Goal: Register for event/course

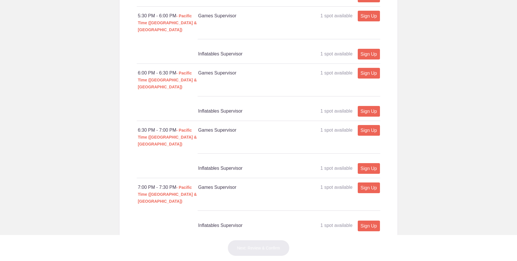
scroll to position [399, 0]
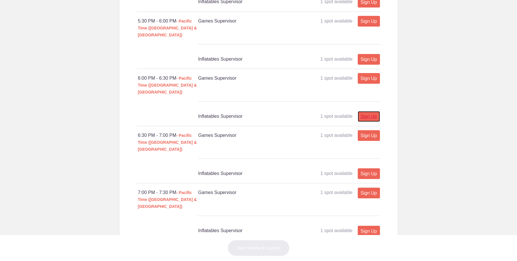
click at [363, 111] on link "Sign Up" at bounding box center [369, 116] width 22 height 11
type input "1"
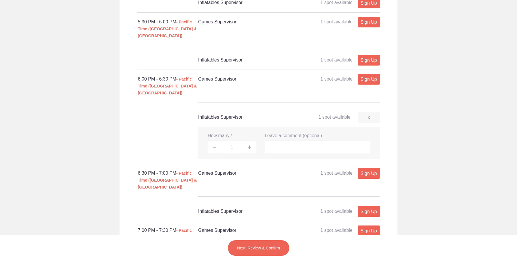
scroll to position [398, 0]
click at [264, 246] on button "Next: Review & Confirm" at bounding box center [259, 248] width 62 height 16
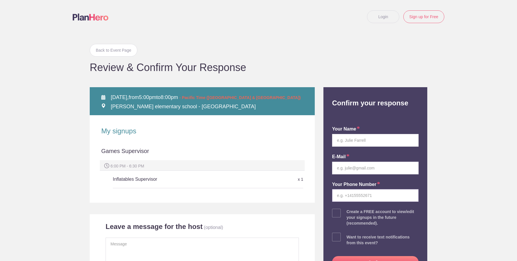
type input "admin@hughespta.org"
click at [348, 141] on input "text" at bounding box center [375, 140] width 87 height 13
type input "[PERSON_NAME]"
click at [357, 165] on input "email" at bounding box center [375, 168] width 87 height 13
type input "souria246@hotmail.com"
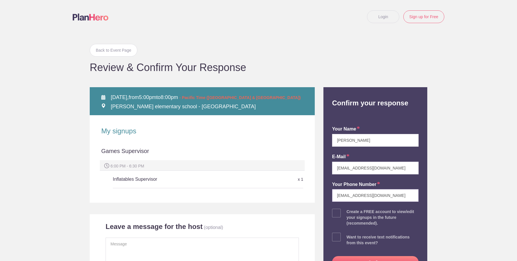
click at [388, 193] on input "admin@hughespta.org" at bounding box center [375, 195] width 87 height 13
drag, startPoint x: 335, startPoint y: 188, endPoint x: 315, endPoint y: 186, distance: 20.3
click at [315, 186] on div "Back to Event Page Back to Event Page Review & Confirm Your Response FRI Octobe…" at bounding box center [258, 165] width 346 height 264
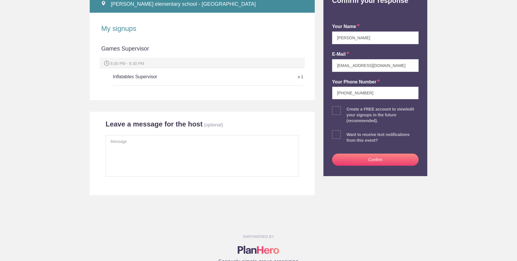
scroll to position [106, 0]
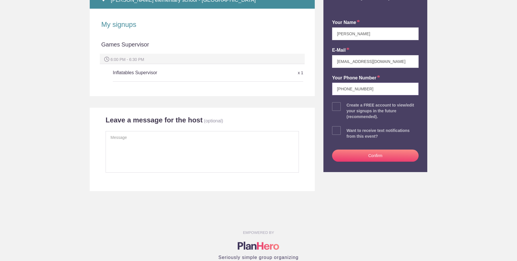
type input "206-335-9516"
click at [203, 153] on textarea at bounding box center [202, 152] width 193 height 42
type textarea "Input by Terry on behalf of Amanda"
click at [356, 156] on button "Confirm" at bounding box center [375, 155] width 87 height 12
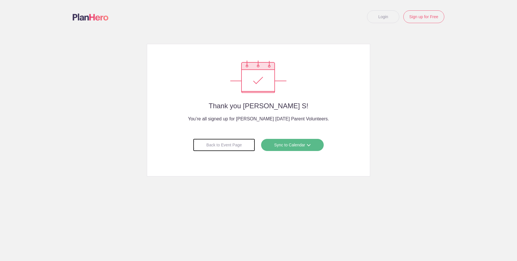
click at [221, 143] on div "Back to Event Page" at bounding box center [224, 145] width 62 height 13
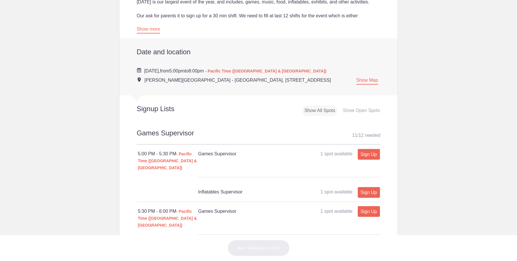
scroll to position [35, 0]
